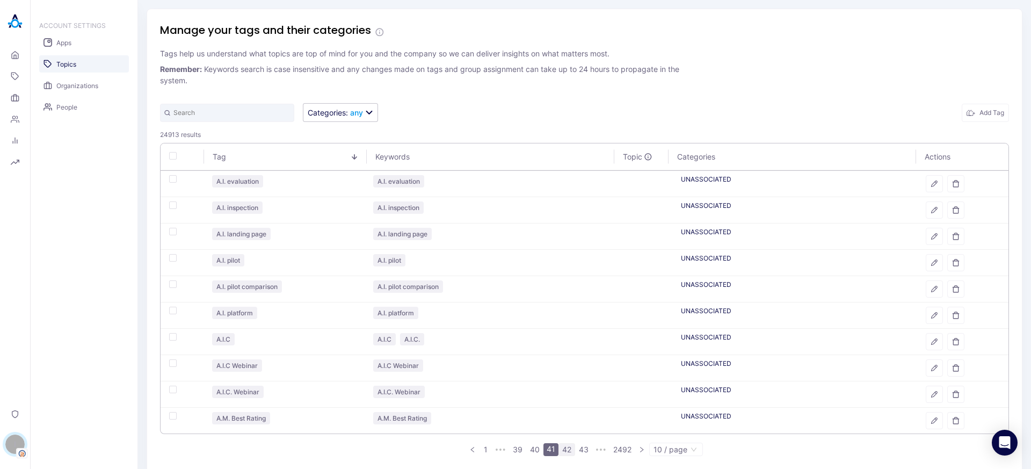
click at [560, 452] on link "42" at bounding box center [567, 450] width 16 height 12
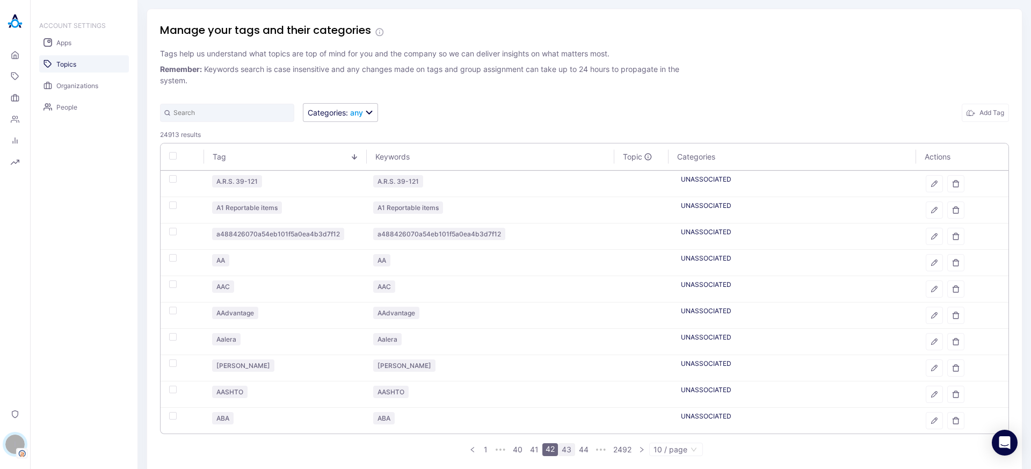
click at [563, 450] on link "43" at bounding box center [567, 450] width 16 height 12
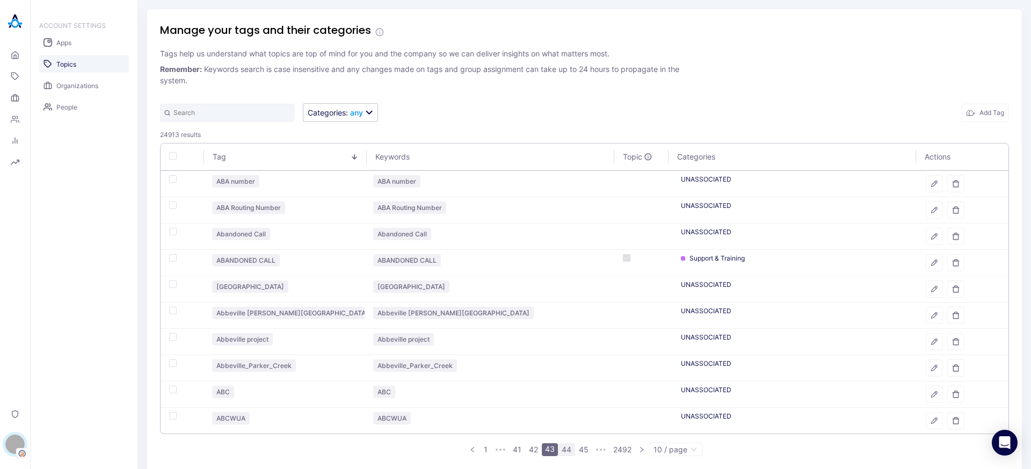
click at [569, 449] on link "44" at bounding box center [567, 450] width 16 height 12
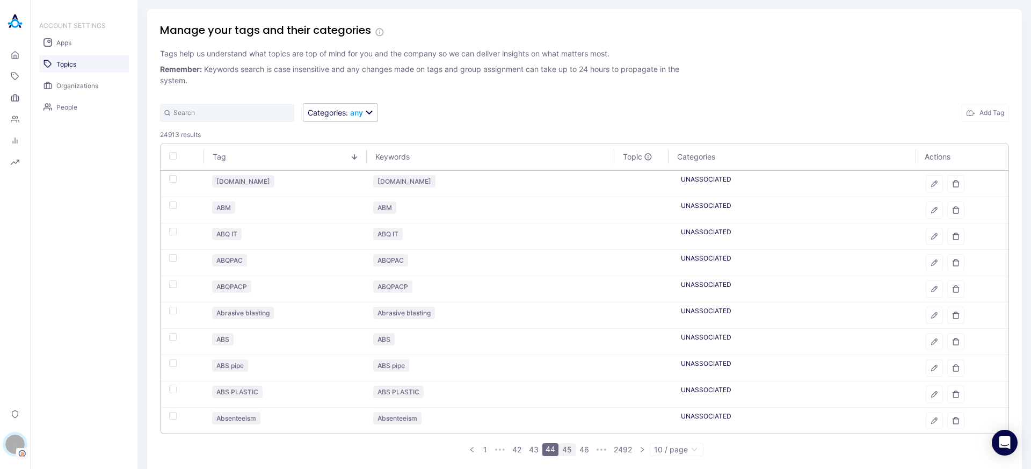
click at [567, 447] on link "45" at bounding box center [567, 450] width 16 height 12
click at [952, 422] on icon "button" at bounding box center [956, 421] width 8 height 8
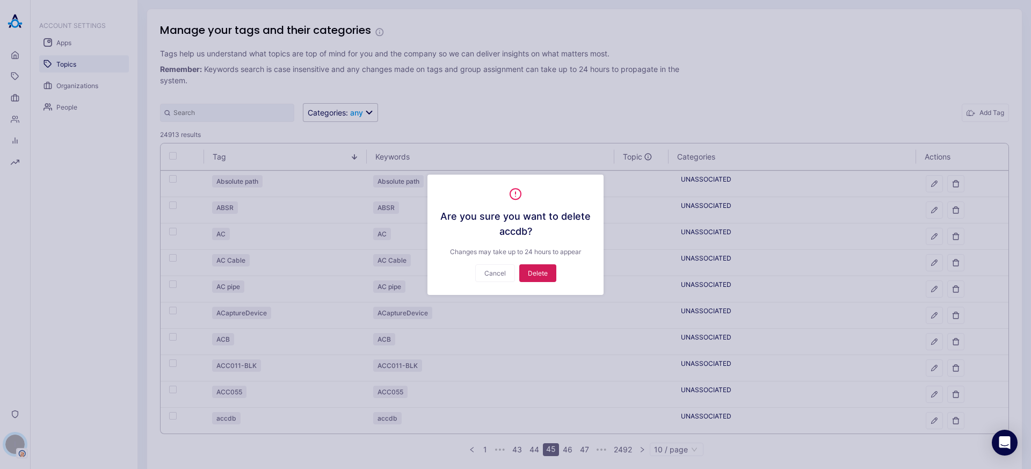
click at [545, 272] on button "Delete" at bounding box center [537, 273] width 37 height 18
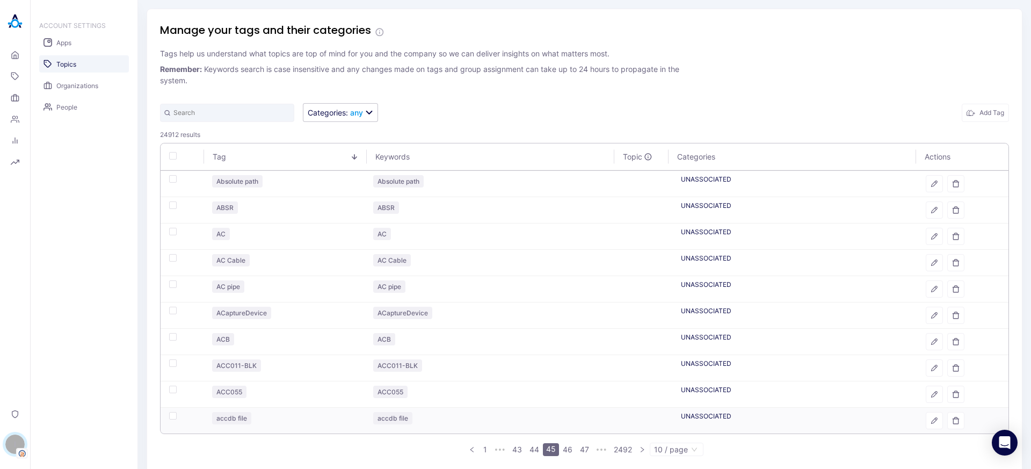
click at [955, 429] on div at bounding box center [963, 420] width 74 height 17
click at [949, 425] on button "button" at bounding box center [955, 420] width 17 height 17
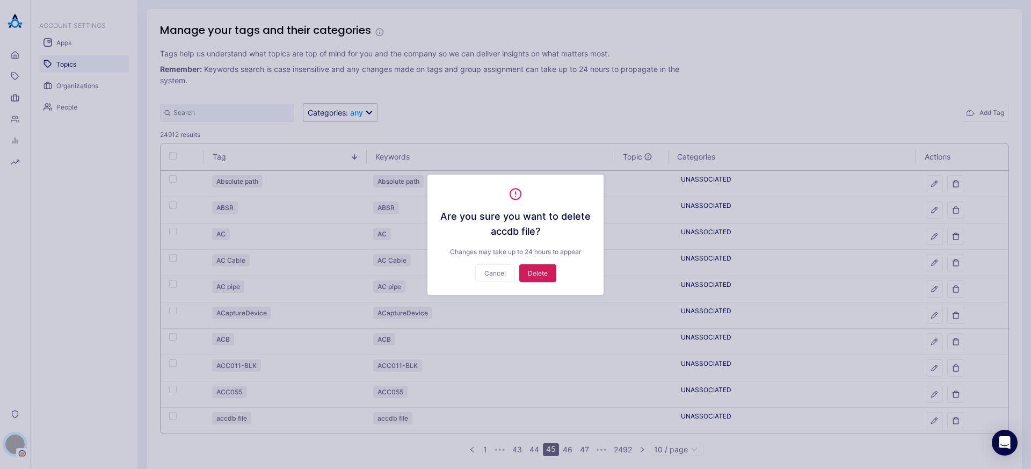
click at [537, 264] on button "Delete" at bounding box center [537, 273] width 37 height 18
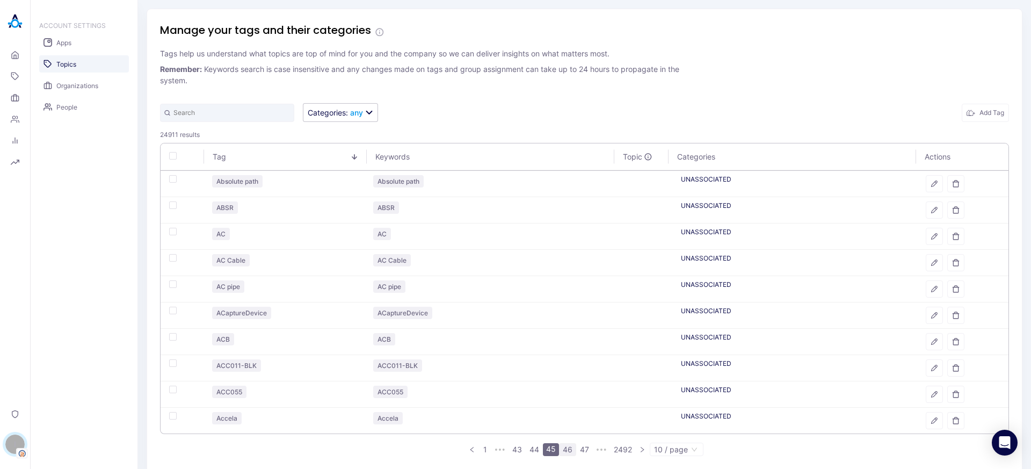
click at [563, 447] on link "46" at bounding box center [568, 450] width 16 height 12
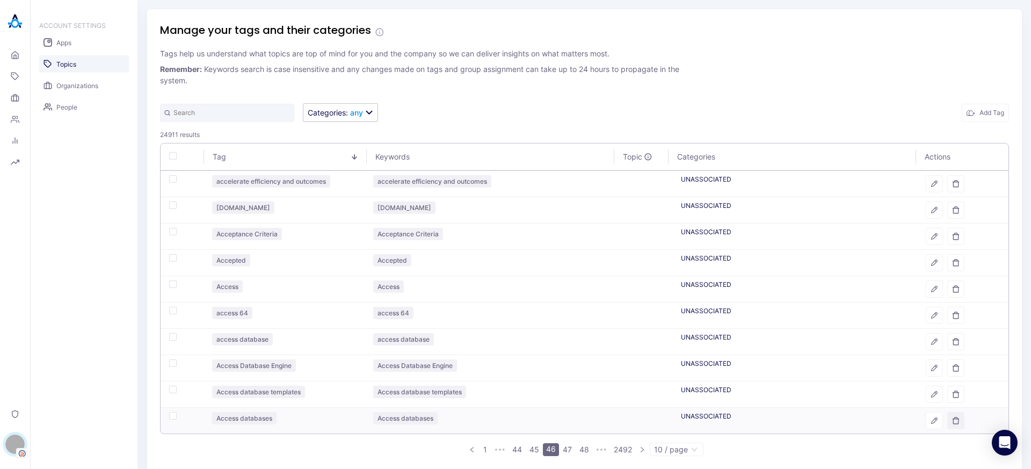
click at [952, 423] on icon "button" at bounding box center [956, 421] width 8 height 8
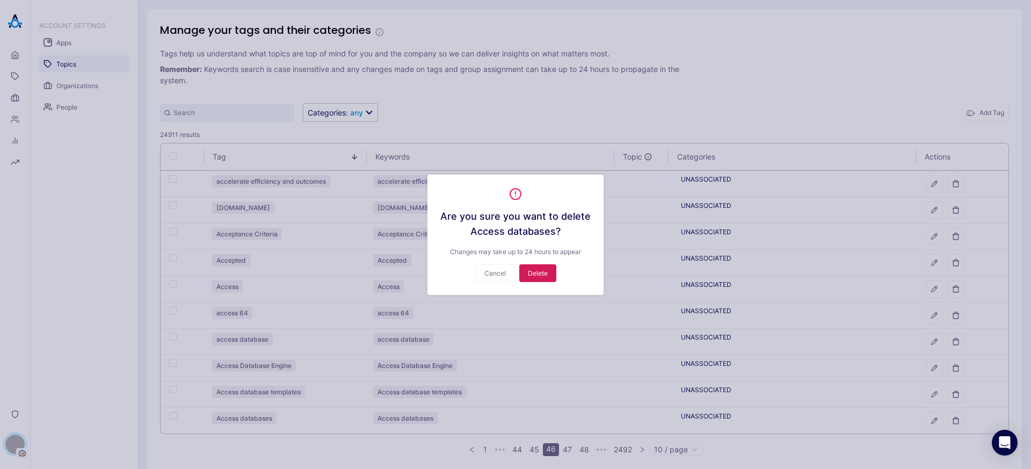
click at [533, 274] on button "Delete" at bounding box center [537, 273] width 37 height 18
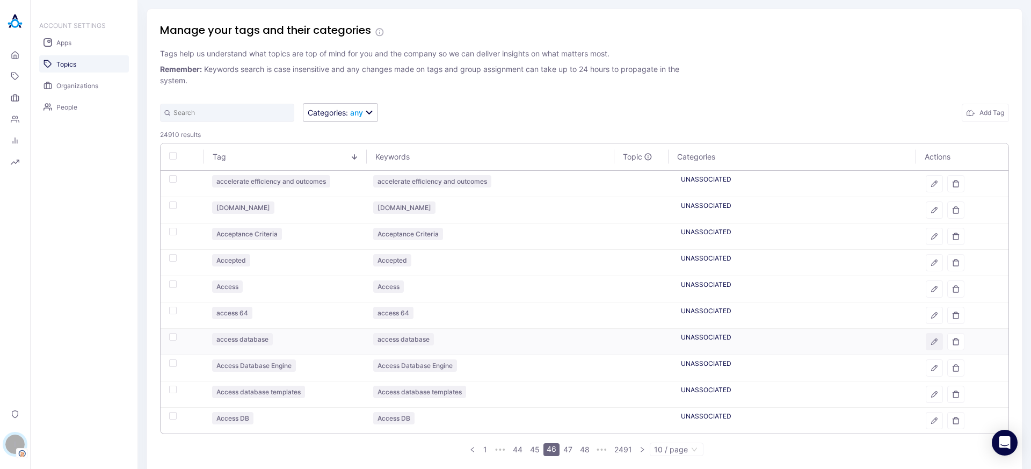
click at [931, 342] on icon "button" at bounding box center [935, 342] width 8 height 8
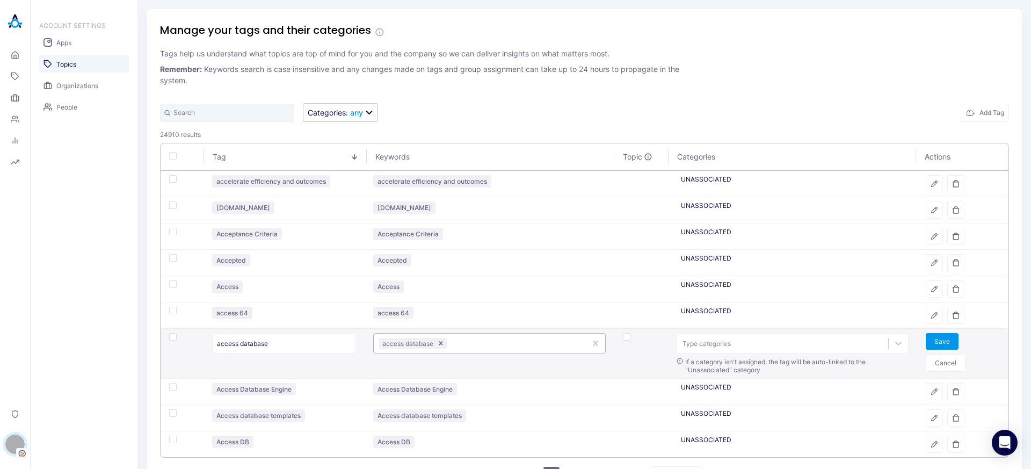
click at [495, 336] on div "access database" at bounding box center [480, 344] width 212 height 16
type input "ACCESS DATABASES"
click at [948, 344] on button "Save" at bounding box center [942, 341] width 33 height 17
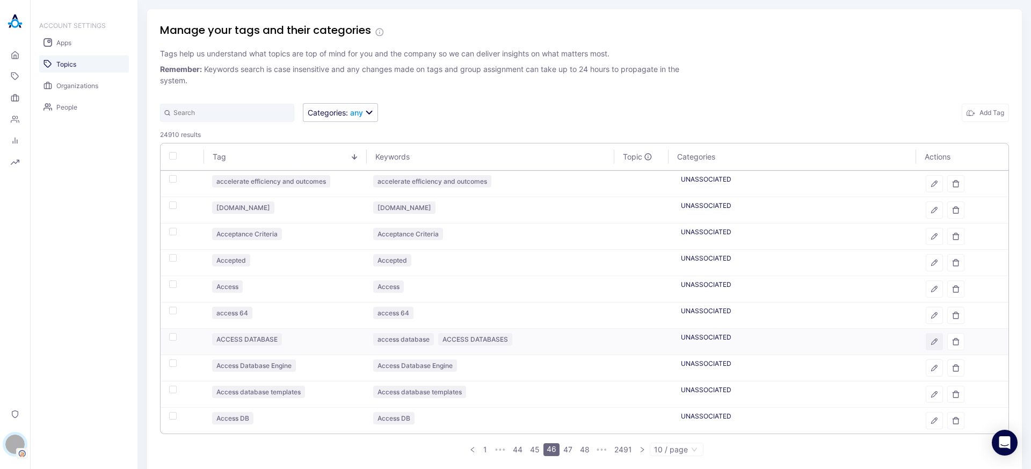
click at [931, 338] on icon "button" at bounding box center [935, 342] width 8 height 8
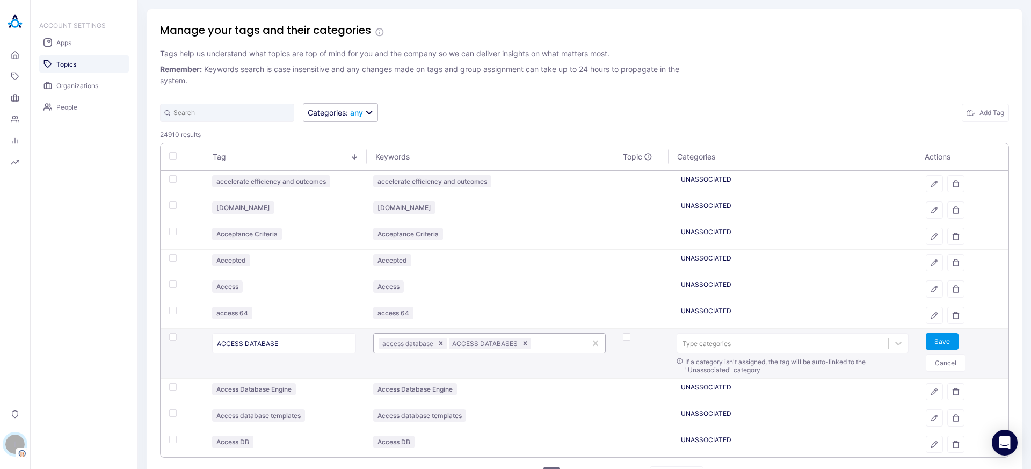
click at [556, 339] on div at bounding box center [556, 343] width 47 height 10
type input "ACCESS DB"
click at [927, 343] on button "Save" at bounding box center [942, 341] width 33 height 17
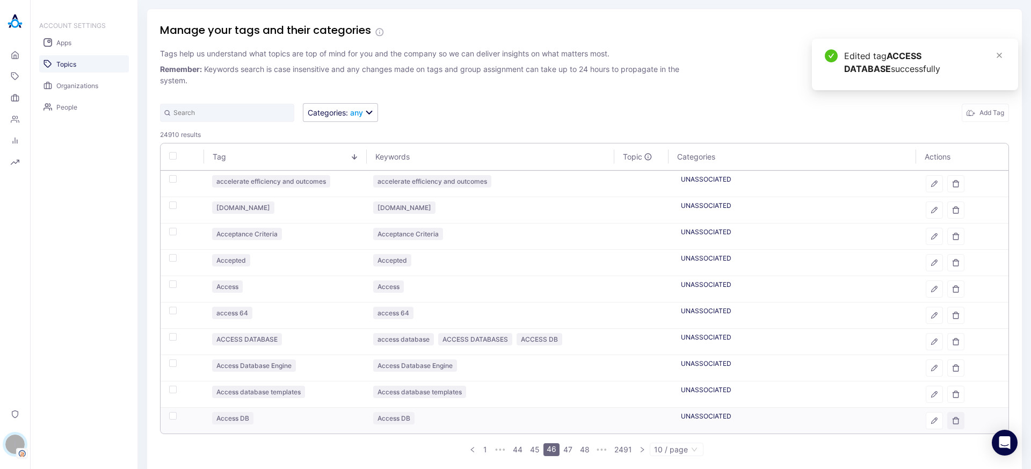
click at [952, 420] on icon "button" at bounding box center [956, 421] width 8 height 8
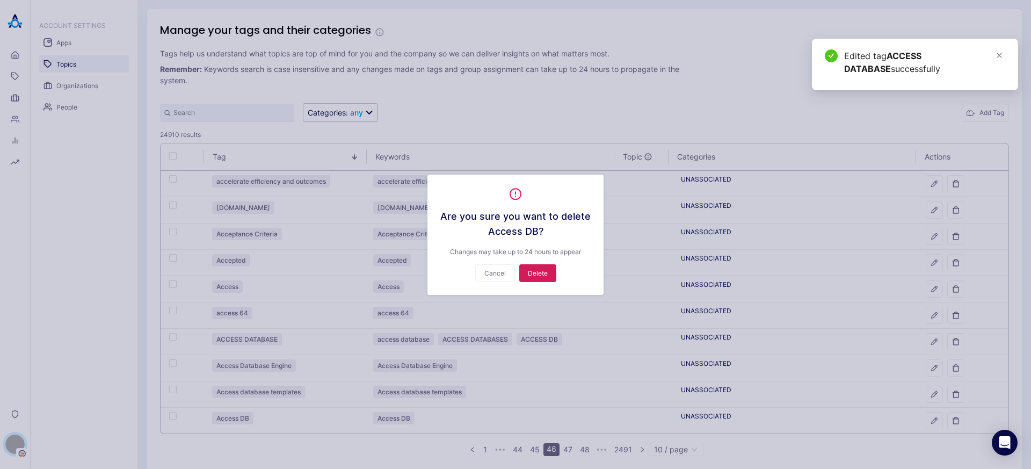
click at [542, 270] on button "Delete" at bounding box center [537, 273] width 37 height 18
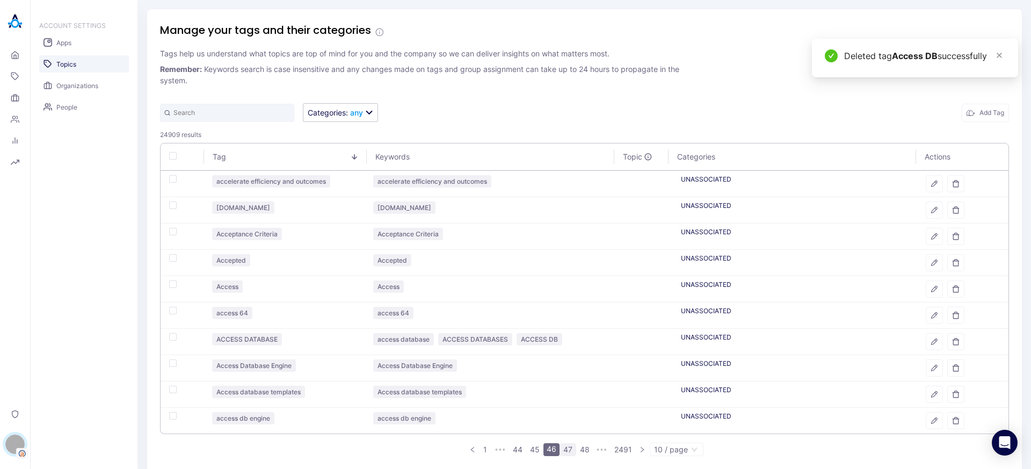
click at [563, 451] on link "47" at bounding box center [568, 450] width 16 height 12
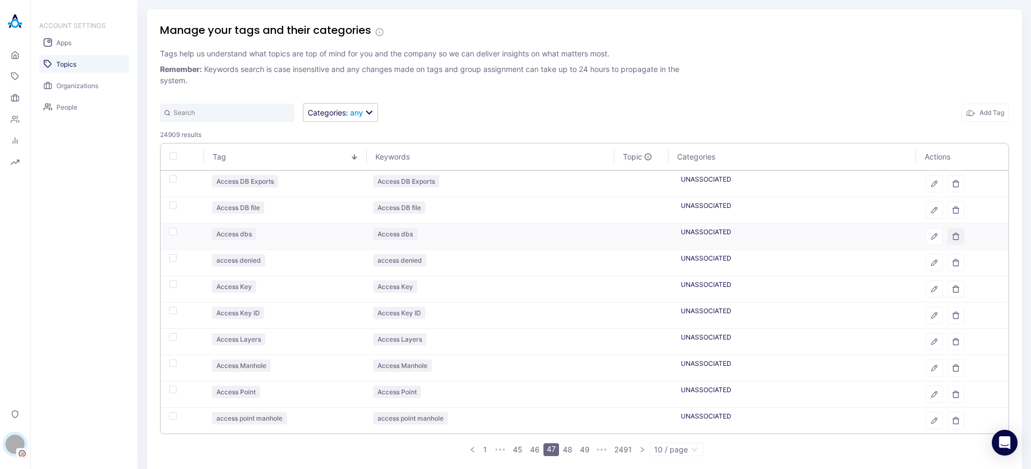
click at [947, 237] on button "button" at bounding box center [955, 236] width 17 height 17
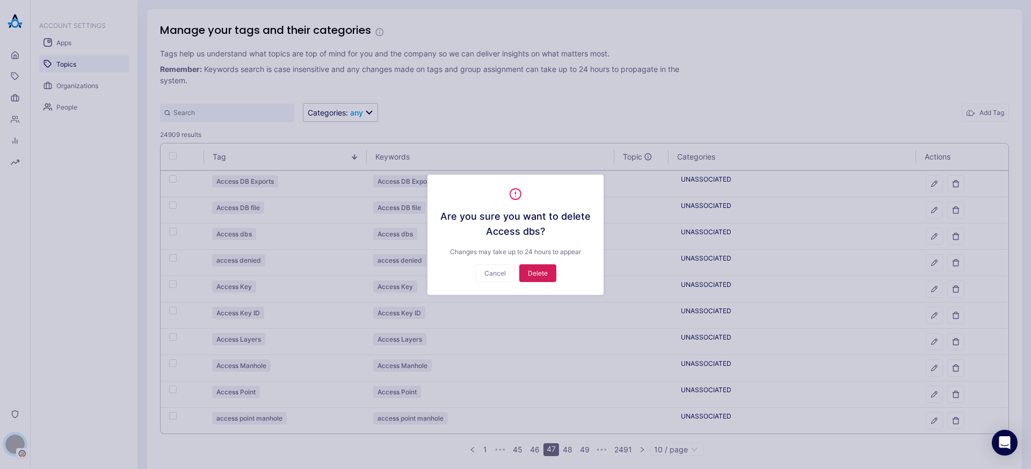
click at [536, 269] on button "Delete" at bounding box center [537, 273] width 37 height 18
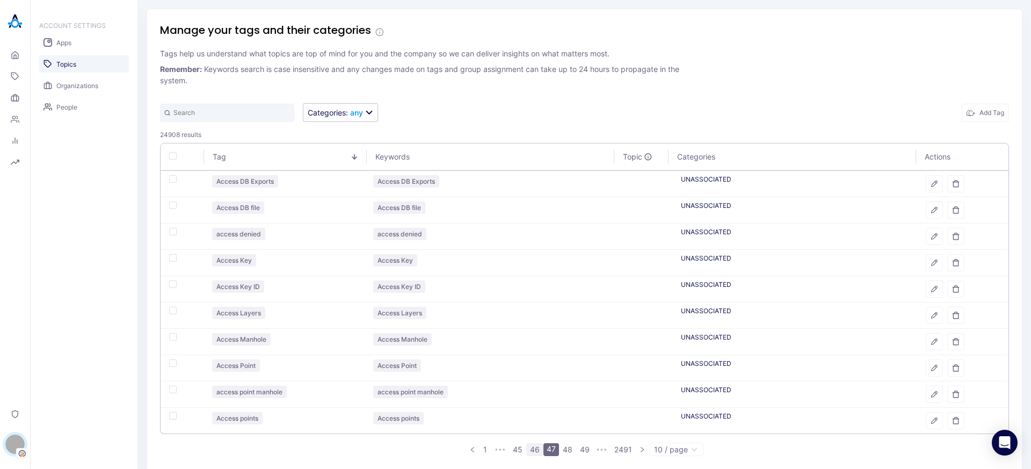
click at [531, 451] on link "46" at bounding box center [535, 450] width 16 height 12
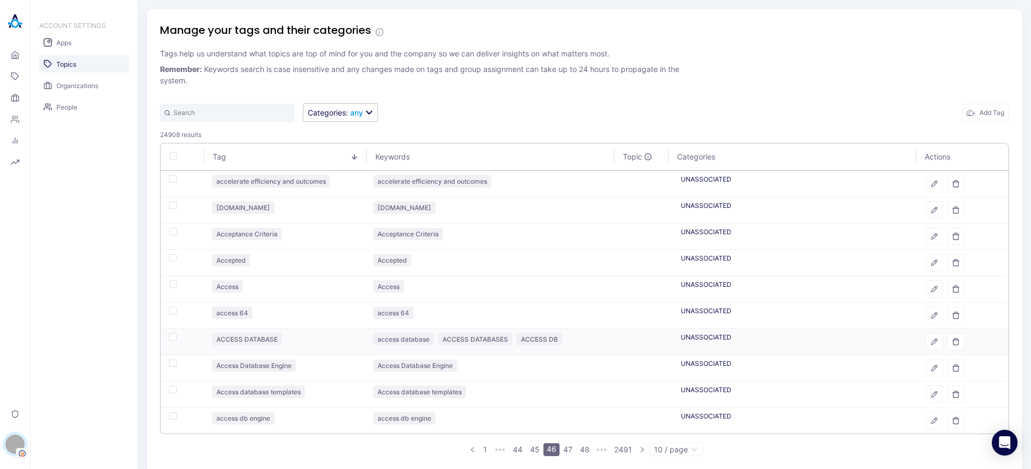
drag, startPoint x: 930, startPoint y: 342, endPoint x: 602, endPoint y: 365, distance: 328.4
click at [931, 342] on button "button" at bounding box center [934, 341] width 17 height 17
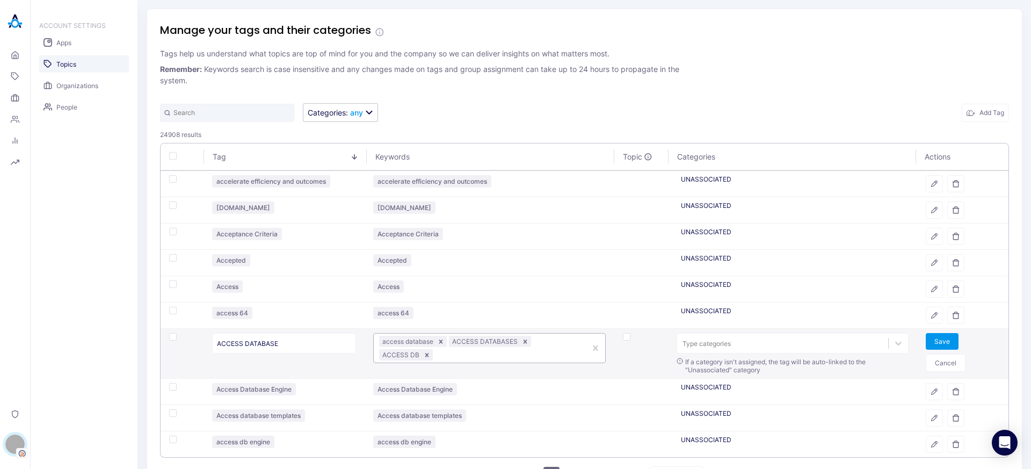
click at [511, 356] on div at bounding box center [508, 355] width 146 height 10
type input "ACCESS DBS"
click at [932, 344] on button "Save" at bounding box center [942, 341] width 33 height 17
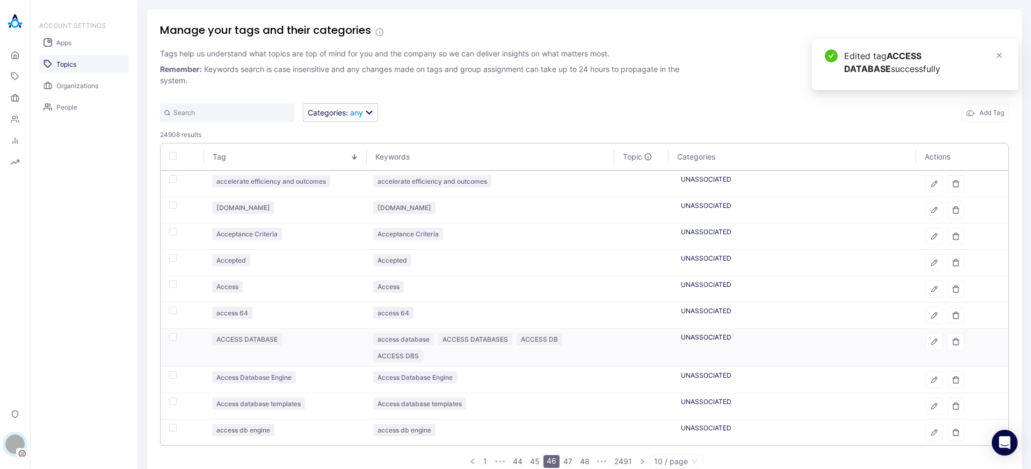
scroll to position [30, 0]
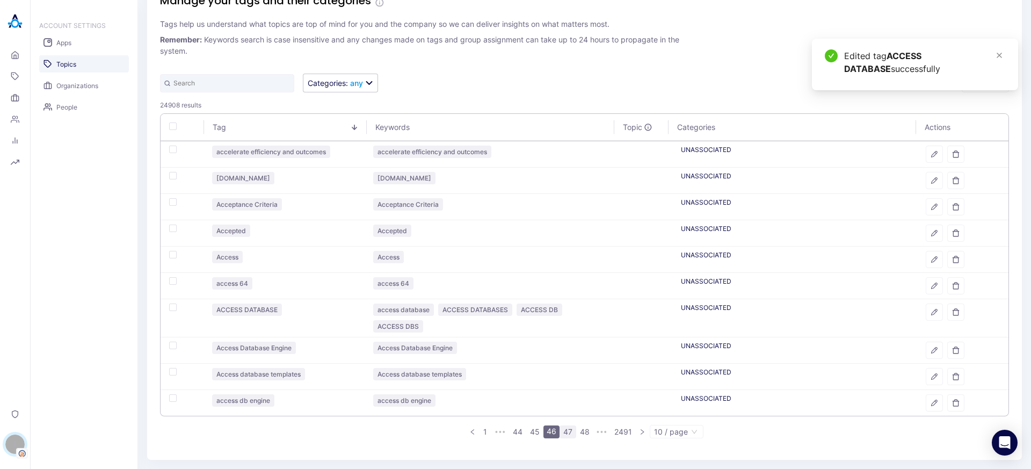
click at [563, 432] on link "47" at bounding box center [568, 432] width 16 height 12
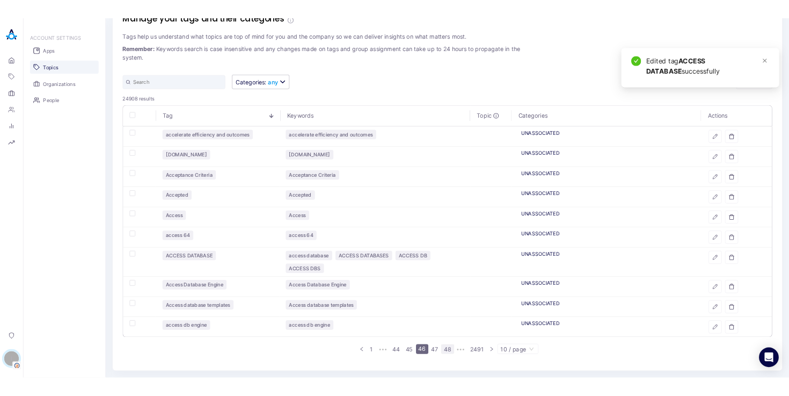
scroll to position [18, 0]
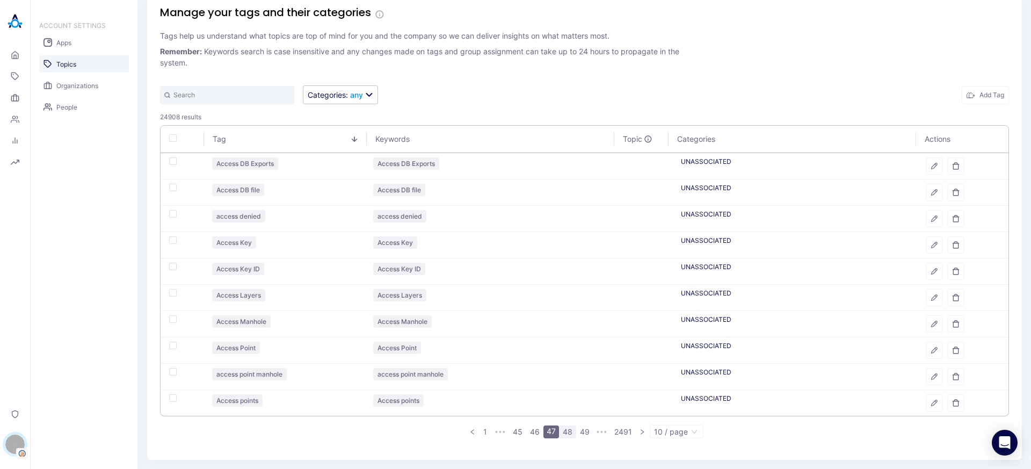
click at [567, 432] on link "48" at bounding box center [568, 432] width 16 height 12
click at [952, 215] on icon "button" at bounding box center [956, 219] width 8 height 8
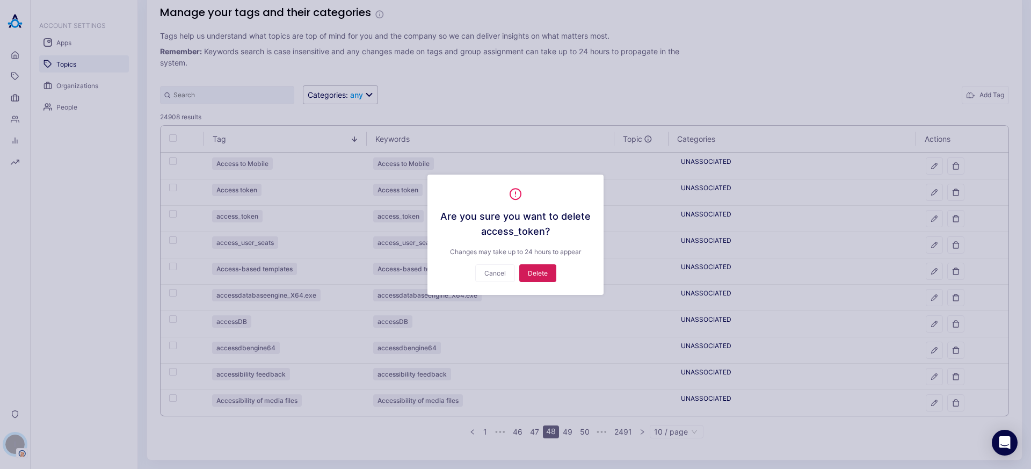
click at [539, 270] on button "Delete" at bounding box center [537, 273] width 37 height 18
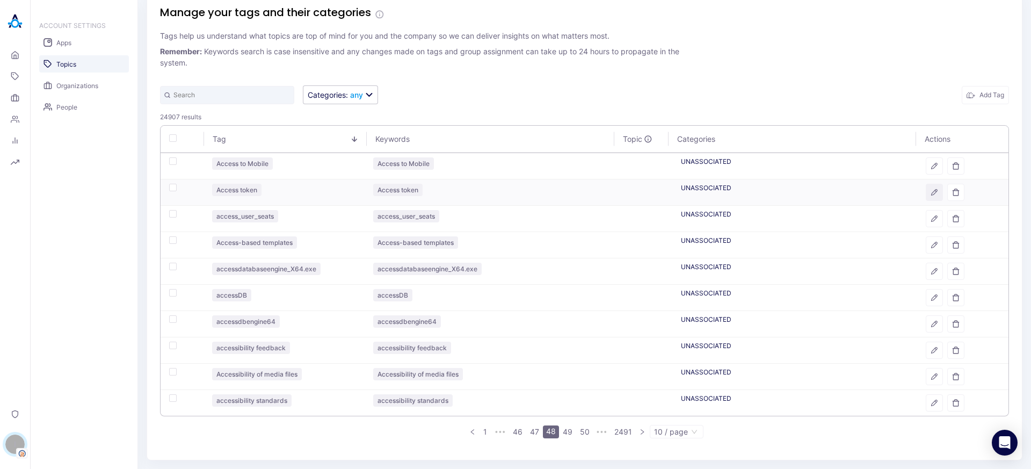
click at [931, 193] on button "button" at bounding box center [934, 192] width 17 height 17
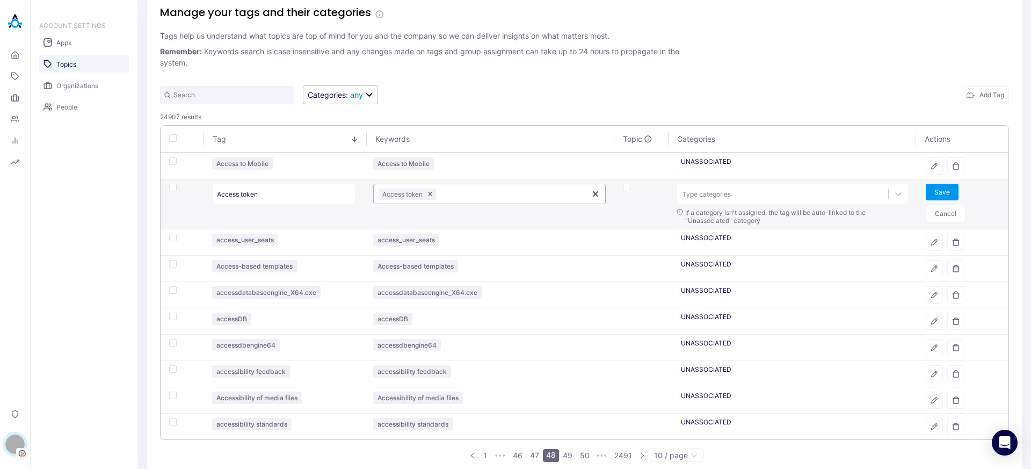
click at [484, 190] on div at bounding box center [509, 194] width 142 height 10
type input "ACCESS_TOKEN"
click at [935, 193] on button "Save" at bounding box center [942, 192] width 33 height 17
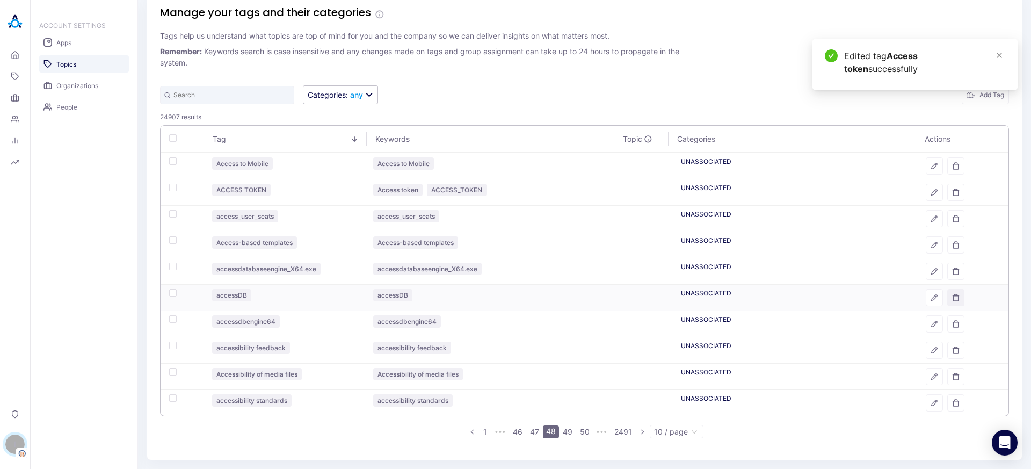
click at [953, 300] on button "button" at bounding box center [955, 297] width 17 height 17
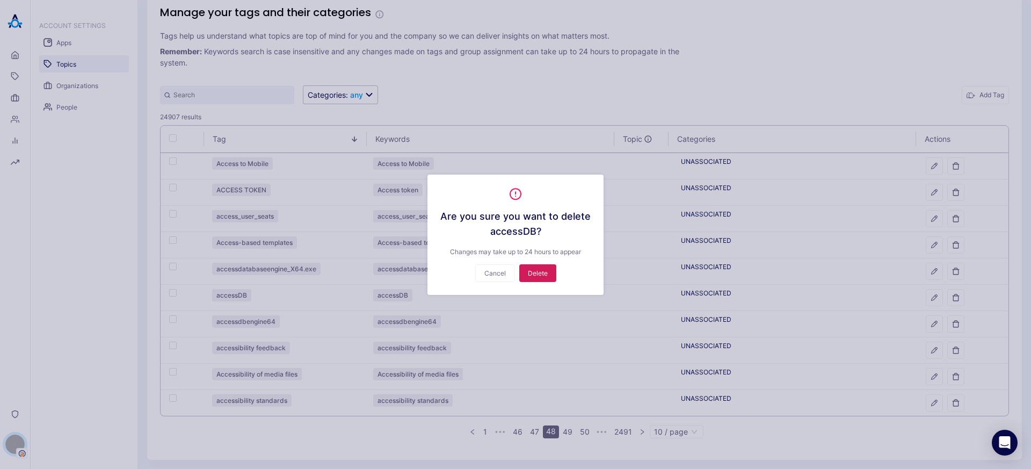
click at [545, 277] on button "Delete" at bounding box center [537, 273] width 37 height 18
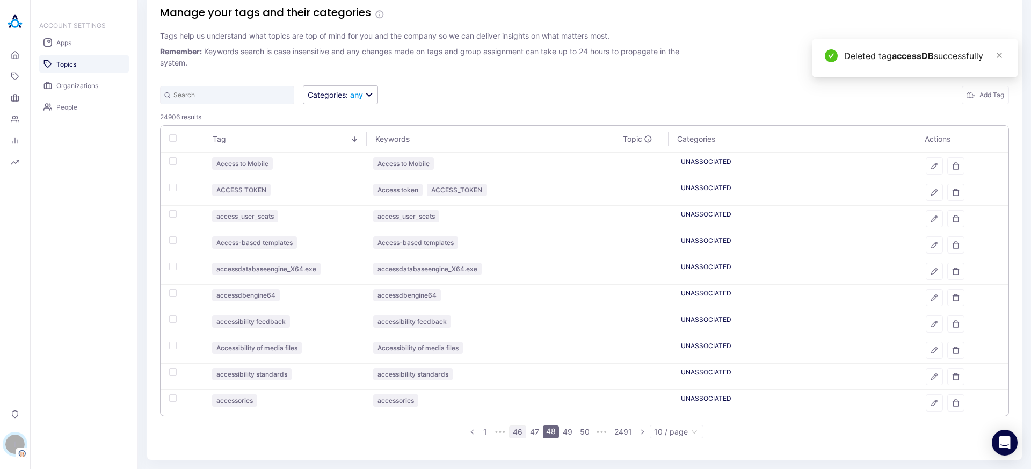
click at [535, 431] on link "47" at bounding box center [535, 432] width 16 height 12
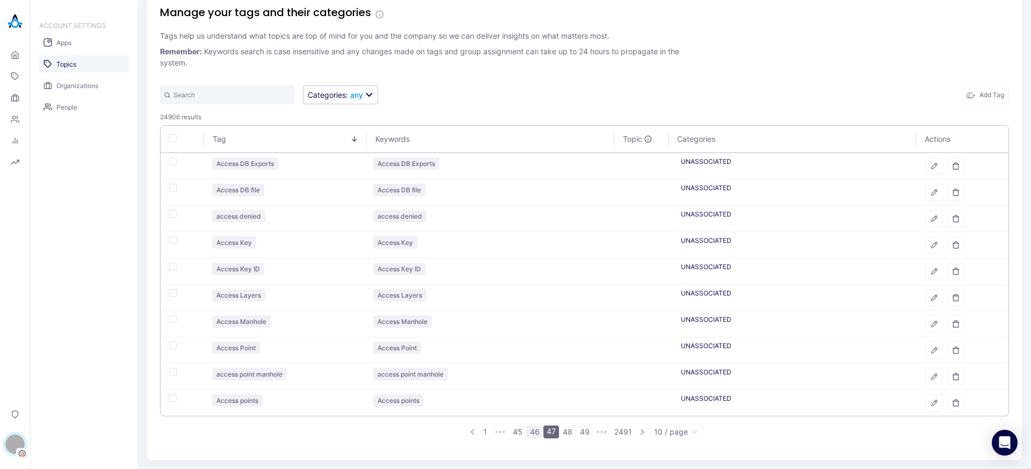
click at [531, 433] on link "46" at bounding box center [535, 432] width 16 height 12
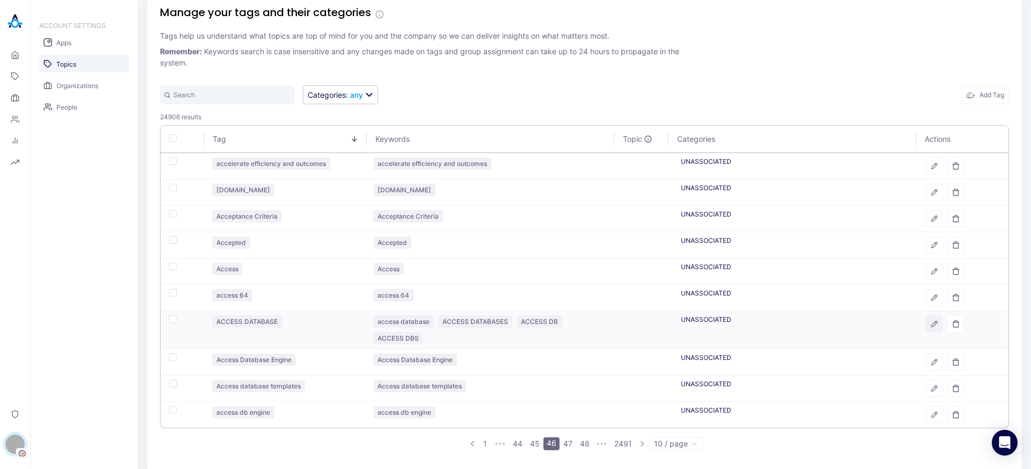
click at [931, 321] on icon "button" at bounding box center [935, 324] width 8 height 8
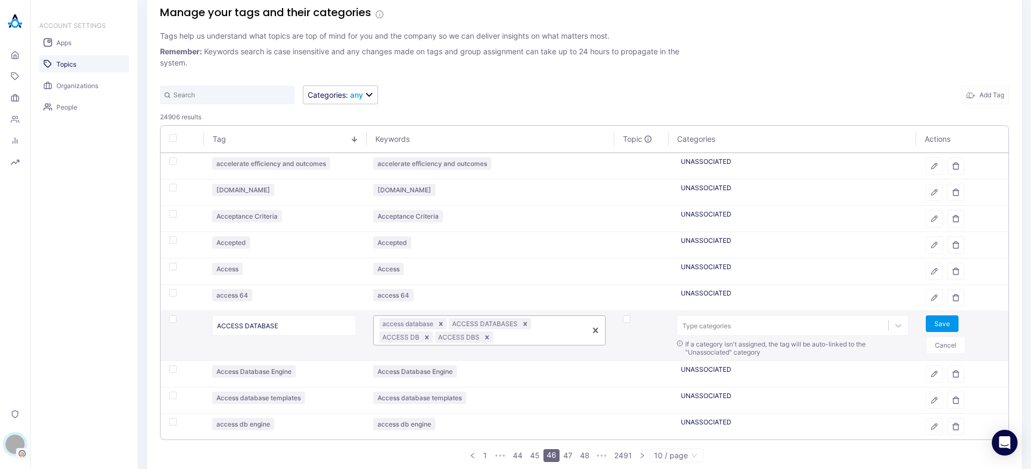
click at [514, 337] on div at bounding box center [537, 337] width 85 height 10
type input "ACCESSDB"
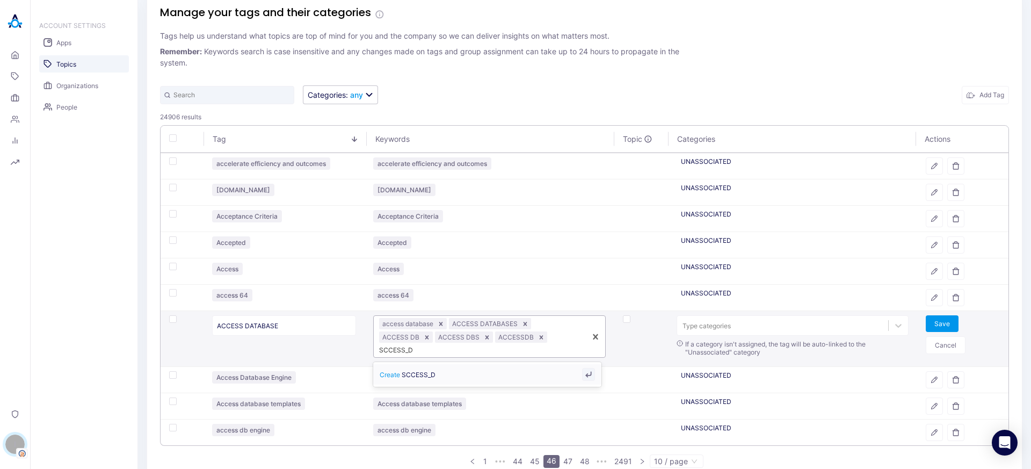
type input "SCCESS_DB"
type input "ACCESS_DB"
click at [926, 322] on button "Save" at bounding box center [942, 323] width 33 height 17
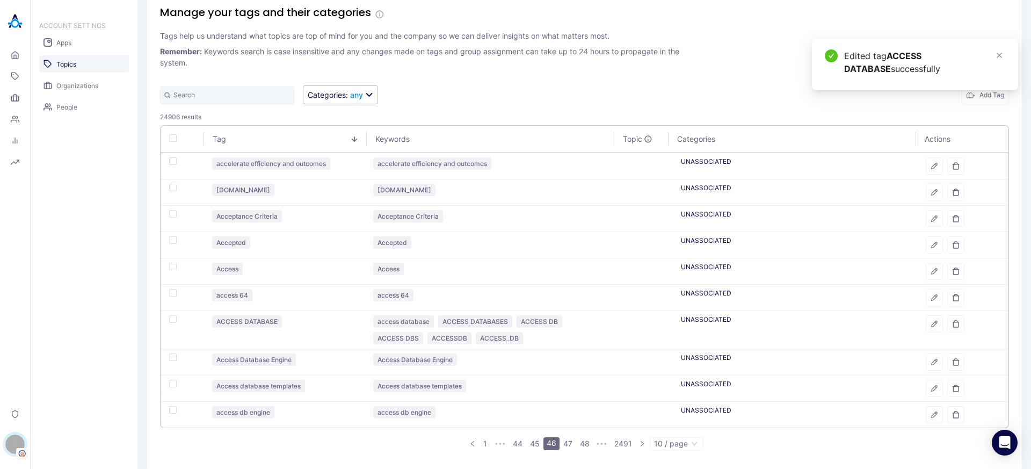
click at [565, 445] on link "47" at bounding box center [568, 444] width 16 height 12
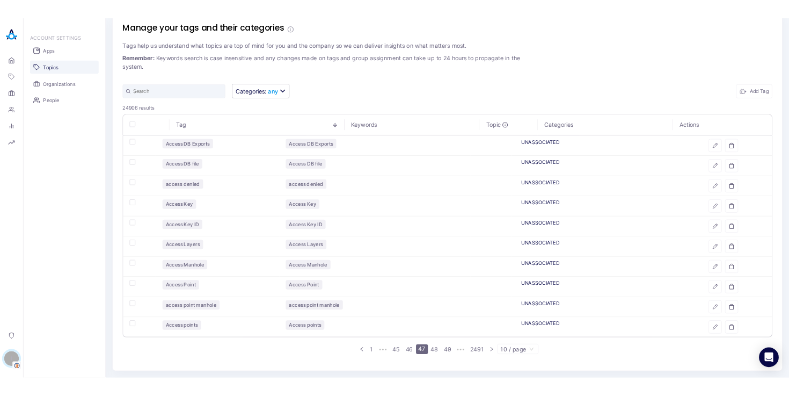
scroll to position [17, 0]
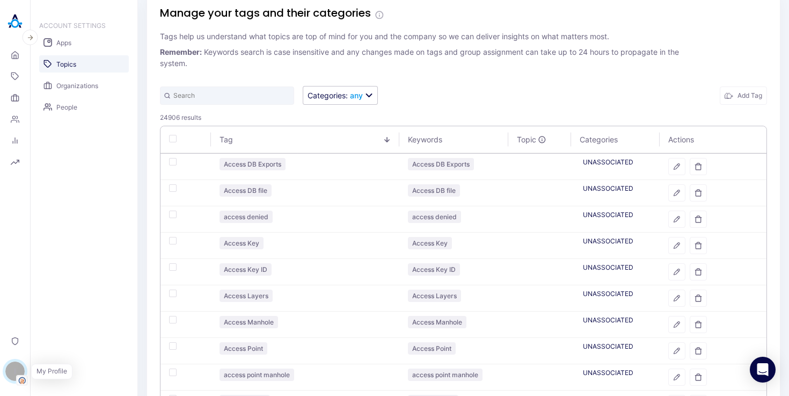
click at [16, 368] on div "I" at bounding box center [14, 370] width 19 height 19
click at [57, 313] on button "Switch Tenant" at bounding box center [73, 310] width 79 height 17
